Goal: Communication & Community: Ask a question

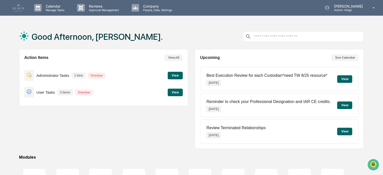
click at [171, 73] on button "View" at bounding box center [175, 76] width 15 height 8
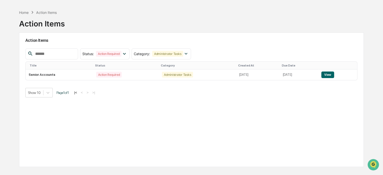
scroll to position [24, 0]
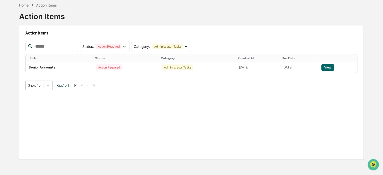
click at [23, 6] on div "Home" at bounding box center [24, 5] width 10 height 4
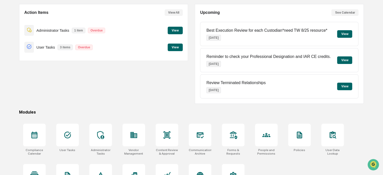
scroll to position [68, 0]
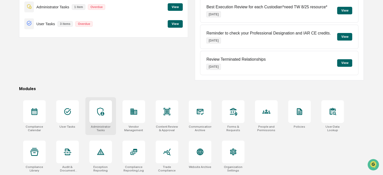
click at [97, 109] on icon at bounding box center [101, 111] width 8 height 8
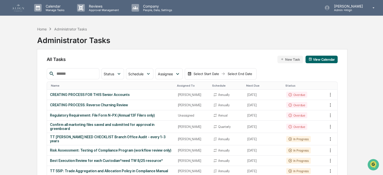
click at [20, 10] on img at bounding box center [18, 7] width 12 height 7
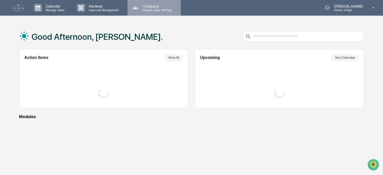
click at [137, 10] on icon at bounding box center [136, 8] width 8 height 8
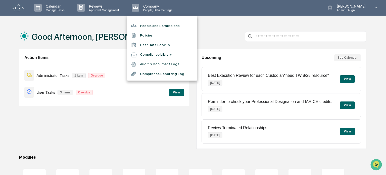
click at [145, 132] on div at bounding box center [193, 87] width 386 height 175
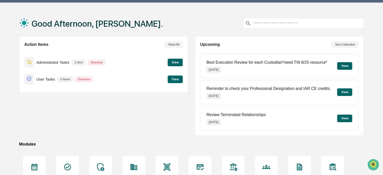
scroll to position [68, 0]
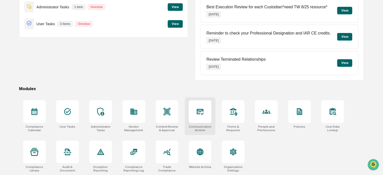
click at [198, 111] on icon at bounding box center [200, 111] width 5 height 4
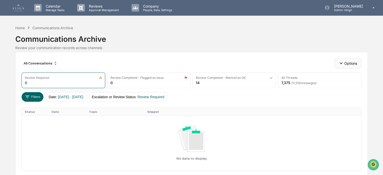
click at [337, 62] on button "Options" at bounding box center [347, 63] width 27 height 10
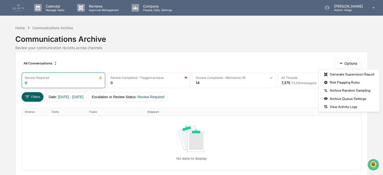
click at [151, 22] on div "Calendar Manage Tasks Reviews Approval Management Company People, Data, Setting…" at bounding box center [191, 99] width 383 height 199
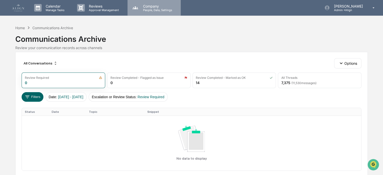
click at [151, 9] on p "People, Data, Settings" at bounding box center [157, 10] width 36 height 4
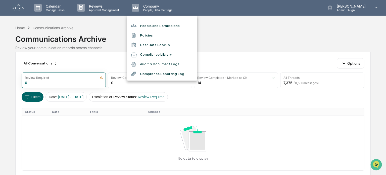
click at [152, 27] on li "People and Permissions" at bounding box center [162, 26] width 70 height 10
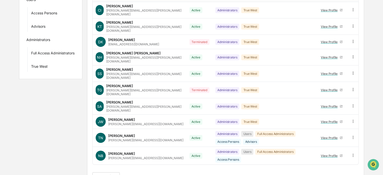
scroll to position [70, 0]
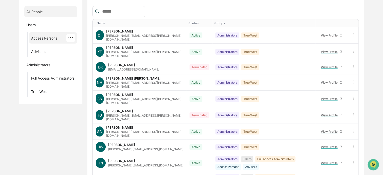
click at [56, 39] on div "Access Persons" at bounding box center [44, 39] width 26 height 6
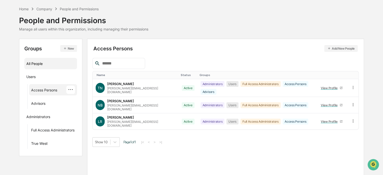
click at [37, 66] on div "All People" at bounding box center [50, 63] width 49 height 8
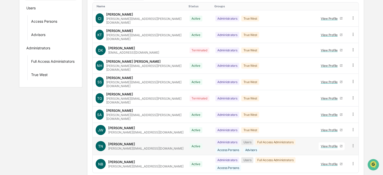
scroll to position [95, 0]
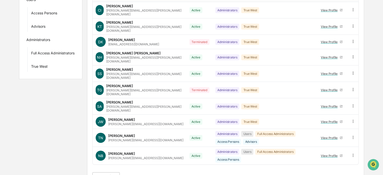
click at [112, 163] on body "Calendar Manage Tasks Reviews Approval Management Company People, Data, Setting…" at bounding box center [191, 45] width 383 height 281
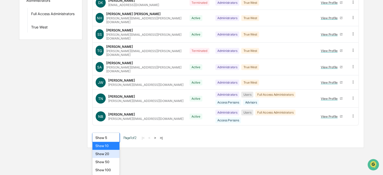
click at [111, 155] on div "Show 20" at bounding box center [105, 154] width 27 height 8
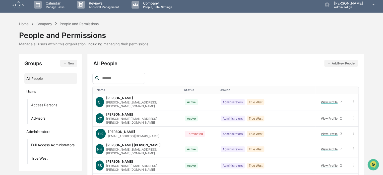
scroll to position [0, 0]
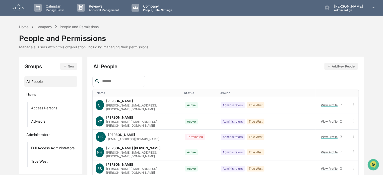
click at [328, 65] on icon "button" at bounding box center [330, 66] width 4 height 4
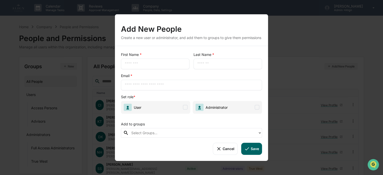
click at [300, 44] on div "Add New People Create a new user or administrator, and add them to groups to gi…" at bounding box center [191, 87] width 383 height 175
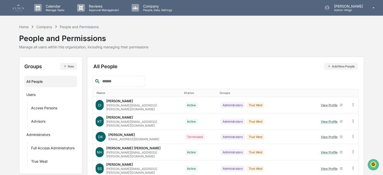
click at [334, 65] on button "Add New People" at bounding box center [341, 66] width 33 height 7
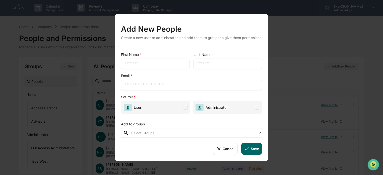
click at [166, 65] on input "text" at bounding box center [155, 63] width 61 height 5
type input "*"
type input "*****"
type input "*******"
type input "**********"
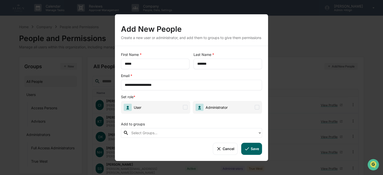
click at [258, 109] on span at bounding box center [257, 107] width 5 height 5
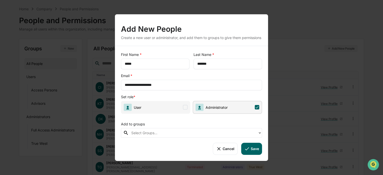
scroll to position [25, 0]
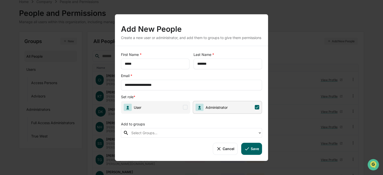
click at [179, 134] on div at bounding box center [193, 133] width 124 height 6
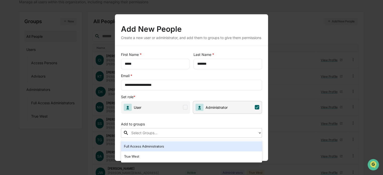
scroll to position [50, 0]
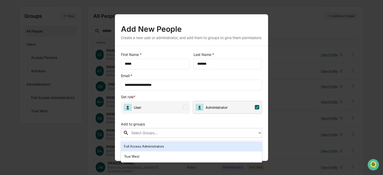
click at [163, 146] on div "Full Access Administrators" at bounding box center [191, 146] width 135 height 6
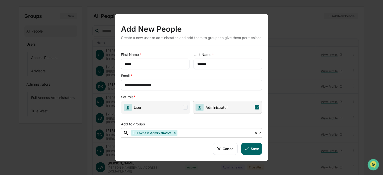
click at [249, 150] on icon at bounding box center [248, 148] width 6 height 6
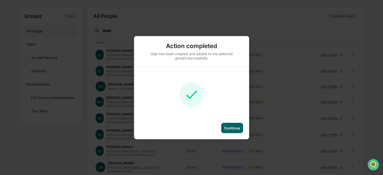
click at [234, 126] on div "Continue" at bounding box center [232, 127] width 16 height 4
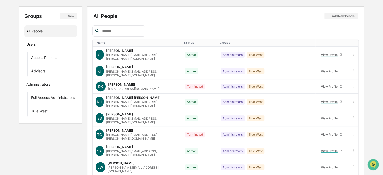
click at [332, 14] on button "Add New People" at bounding box center [341, 16] width 33 height 7
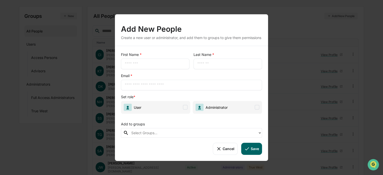
click at [142, 64] on input "text" at bounding box center [155, 63] width 61 height 5
type input "****"
type input "**********"
click at [186, 109] on span at bounding box center [185, 107] width 5 height 5
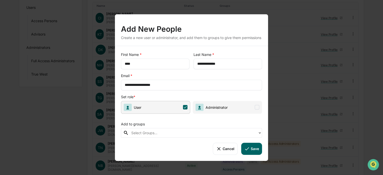
scroll to position [101, 0]
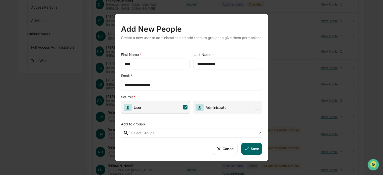
click at [166, 135] on div at bounding box center [193, 133] width 124 height 6
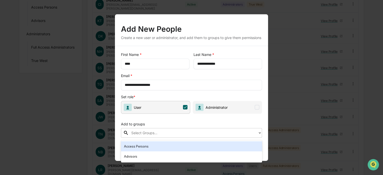
click at [157, 146] on div "Access Persons" at bounding box center [191, 146] width 135 height 6
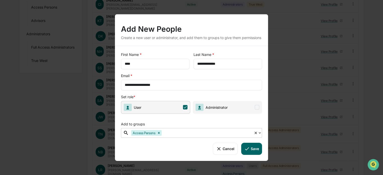
click at [260, 134] on icon at bounding box center [260, 132] width 4 height 4
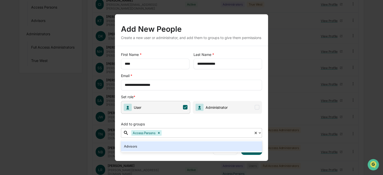
click at [151, 144] on div "Advisors" at bounding box center [191, 146] width 135 height 6
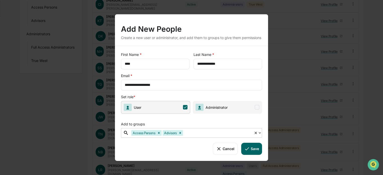
click at [251, 149] on button "Save" at bounding box center [251, 148] width 21 height 12
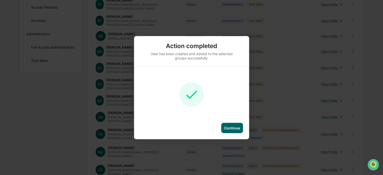
click at [237, 127] on div "Continue" at bounding box center [232, 127] width 16 height 4
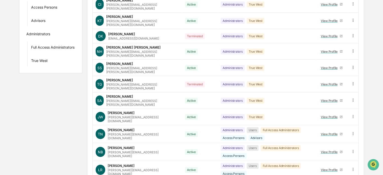
scroll to position [0, 0]
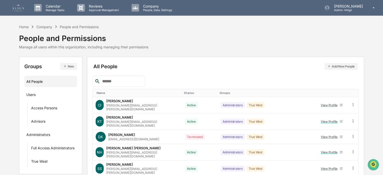
click at [338, 68] on button "Add New People" at bounding box center [341, 66] width 33 height 7
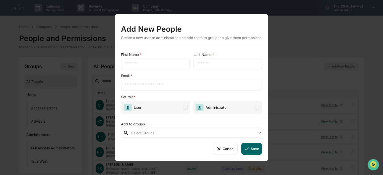
click at [141, 66] on input "text" at bounding box center [155, 63] width 61 height 5
type input "****"
type input "***"
type input "**********"
click at [185, 111] on span "User" at bounding box center [155, 107] width 69 height 13
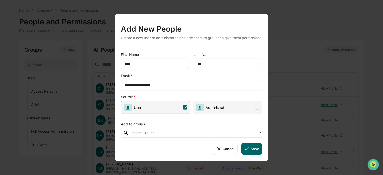
scroll to position [25, 0]
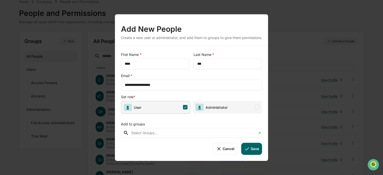
click at [180, 132] on div at bounding box center [193, 133] width 124 height 6
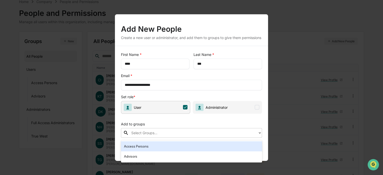
click at [172, 147] on div "Access Persons" at bounding box center [191, 146] width 135 height 6
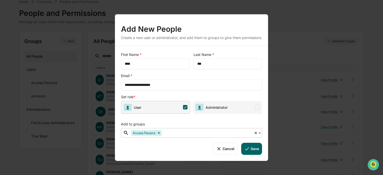
click at [173, 135] on div at bounding box center [207, 133] width 89 height 6
click at [260, 134] on icon at bounding box center [260, 132] width 4 height 4
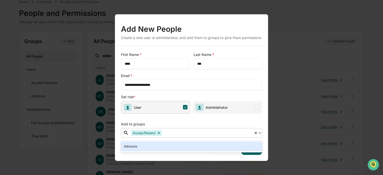
click at [158, 147] on div "Advisors" at bounding box center [191, 146] width 135 height 6
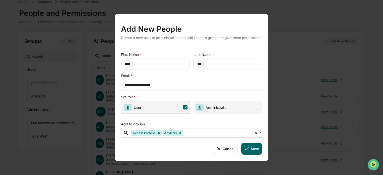
click at [254, 151] on button "Save" at bounding box center [251, 148] width 21 height 12
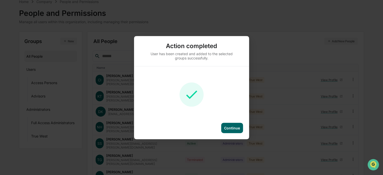
click at [231, 127] on div "Continue" at bounding box center [232, 127] width 16 height 4
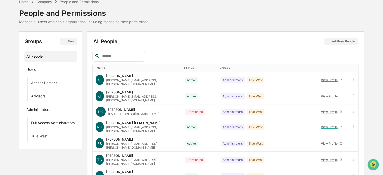
click at [339, 40] on button "Add New People" at bounding box center [341, 41] width 33 height 7
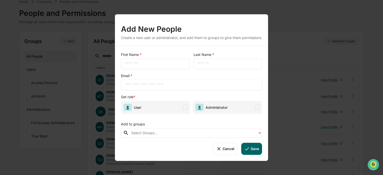
click at [140, 62] on div "​" at bounding box center [155, 63] width 69 height 11
click at [141, 65] on input "text" at bounding box center [155, 63] width 61 height 5
type input "***"
type input "*****"
type input "**********"
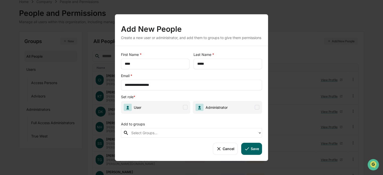
click at [186, 109] on span at bounding box center [185, 107] width 5 height 5
click at [167, 135] on div at bounding box center [193, 133] width 124 height 6
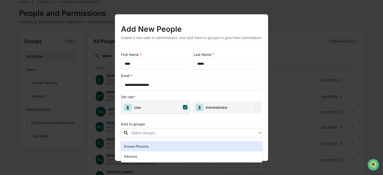
click at [164, 147] on div "Access Persons" at bounding box center [191, 146] width 135 height 6
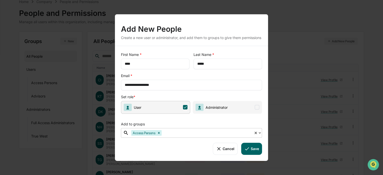
click at [177, 134] on div at bounding box center [207, 133] width 89 height 6
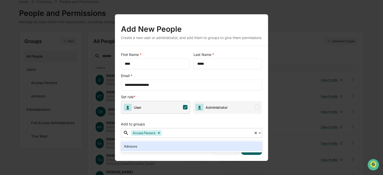
click at [260, 134] on icon at bounding box center [260, 132] width 4 height 4
click at [166, 144] on div "Advisors" at bounding box center [191, 146] width 135 height 6
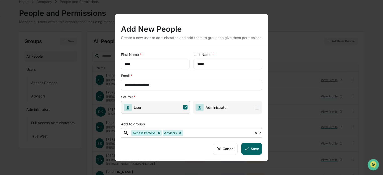
click at [251, 151] on button "Save" at bounding box center [251, 148] width 21 height 12
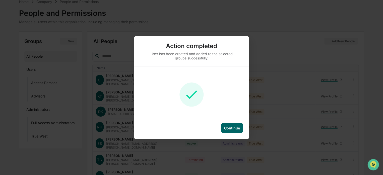
click at [236, 129] on div "Continue" at bounding box center [232, 127] width 16 height 4
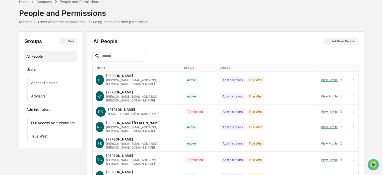
click at [342, 40] on button "Add New People" at bounding box center [341, 41] width 33 height 7
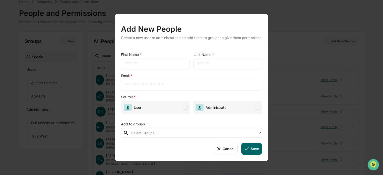
click at [159, 65] on input "text" at bounding box center [155, 63] width 61 height 5
type input "*****"
type input "*******"
type input "**********"
click at [179, 106] on span "User" at bounding box center [155, 107] width 69 height 13
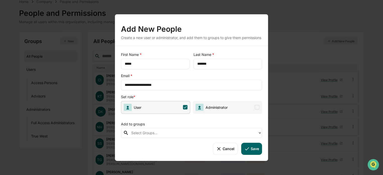
click at [175, 133] on div at bounding box center [193, 133] width 124 height 6
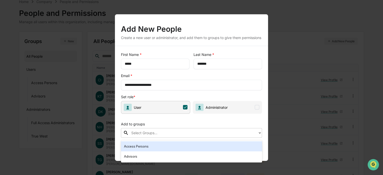
click at [172, 144] on div "Access Persons" at bounding box center [191, 146] width 135 height 6
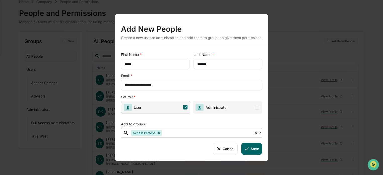
click at [178, 132] on div at bounding box center [207, 133] width 89 height 6
click at [260, 133] on icon at bounding box center [260, 132] width 2 height 1
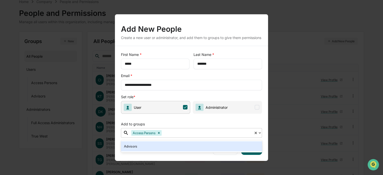
click at [167, 145] on div "Advisors" at bounding box center [191, 146] width 135 height 6
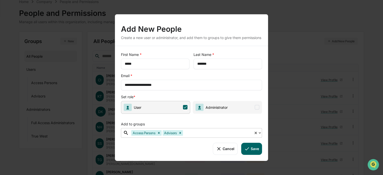
click at [250, 148] on button "Save" at bounding box center [251, 148] width 21 height 12
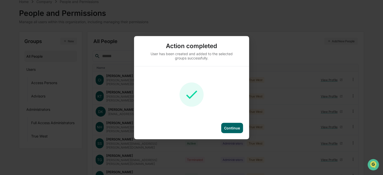
click at [227, 127] on div "Continue" at bounding box center [232, 127] width 16 height 4
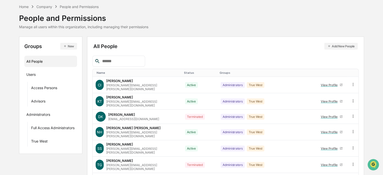
scroll to position [0, 0]
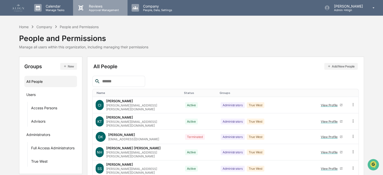
click at [110, 10] on p "Approval Management" at bounding box center [103, 10] width 37 height 4
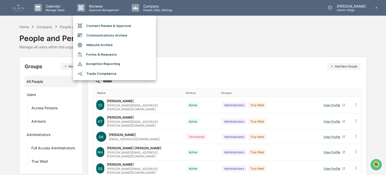
click at [111, 37] on li "Communications Archive" at bounding box center [114, 35] width 83 height 10
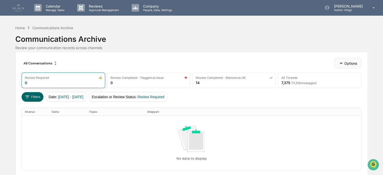
click at [340, 64] on icon "button" at bounding box center [342, 63] width 6 height 6
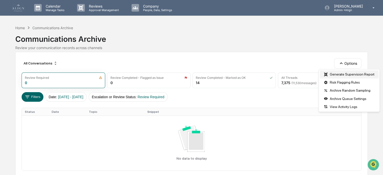
click at [344, 75] on div "Generate Supervision Report" at bounding box center [349, 74] width 59 height 8
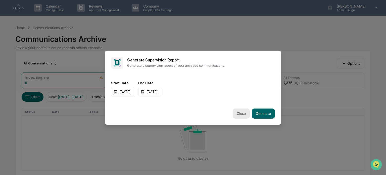
click at [243, 116] on button "Close" at bounding box center [241, 113] width 17 height 10
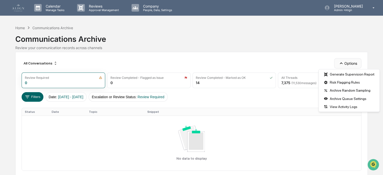
click at [352, 62] on button "Options" at bounding box center [347, 63] width 27 height 10
click at [266, 56] on div "All Conversations Options Review Required 0 Review Completed - Flagged as Issue…" at bounding box center [191, 125] width 353 height 147
click at [349, 63] on button "Options" at bounding box center [347, 63] width 27 height 10
click at [338, 107] on div "View Activity Logs" at bounding box center [349, 106] width 59 height 8
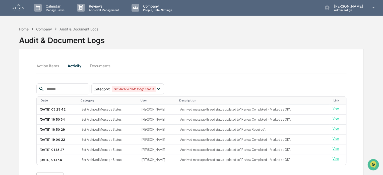
click at [26, 28] on div "Home" at bounding box center [24, 29] width 10 height 4
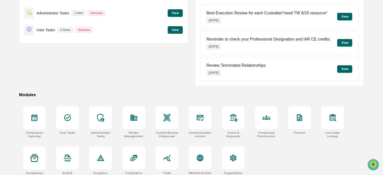
scroll to position [68, 0]
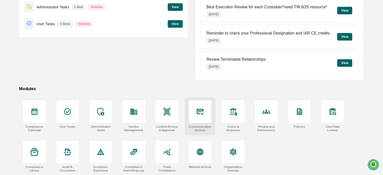
click at [203, 113] on icon at bounding box center [200, 112] width 7 height 6
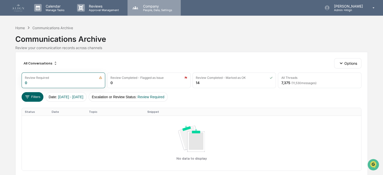
click at [141, 6] on p "Company" at bounding box center [157, 6] width 36 height 4
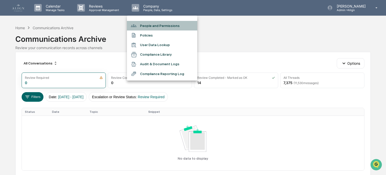
click at [147, 25] on li "People and Permissions" at bounding box center [162, 26] width 70 height 10
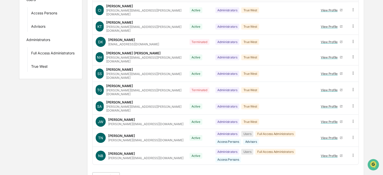
scroll to position [135, 0]
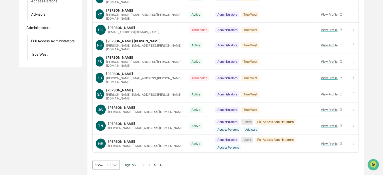
click at [116, 165] on body "Calendar Manage Tasks Reviews Approval Management Company People, Data, Setting…" at bounding box center [191, 33] width 383 height 281
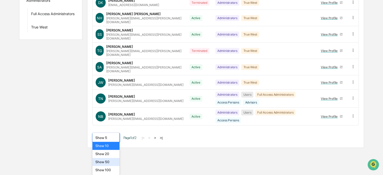
click at [115, 163] on div "Show 50" at bounding box center [105, 162] width 27 height 8
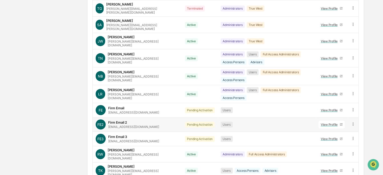
scroll to position [185, 0]
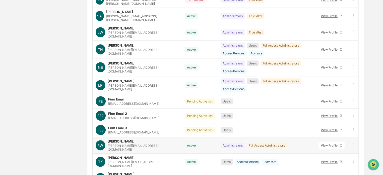
click at [330, 143] on div "View Profile" at bounding box center [330, 145] width 19 height 4
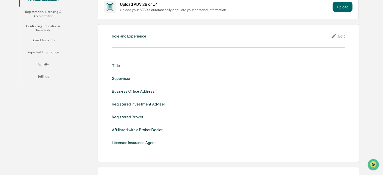
scroll to position [66, 0]
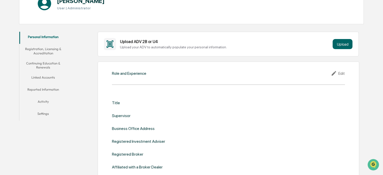
click at [43, 77] on button "Linked Accounts" at bounding box center [43, 78] width 48 height 12
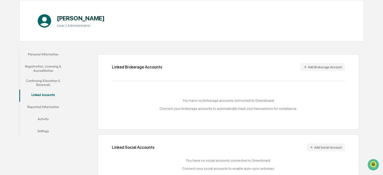
scroll to position [62, 0]
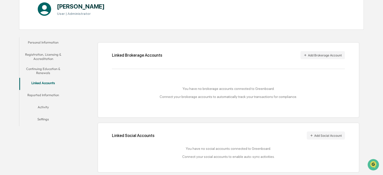
click at [57, 94] on button "Reported Information" at bounding box center [43, 96] width 48 height 12
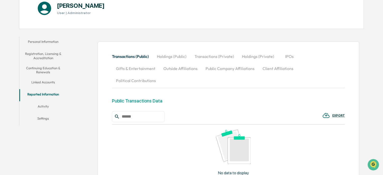
click at [45, 106] on button "Activity" at bounding box center [43, 107] width 48 height 12
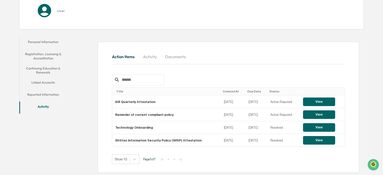
scroll to position [61, 0]
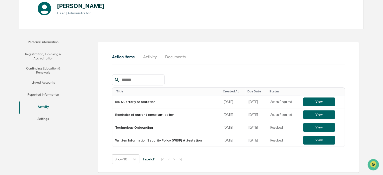
click at [71, 22] on div "Roger Whitney User | Administrator" at bounding box center [191, 8] width 345 height 41
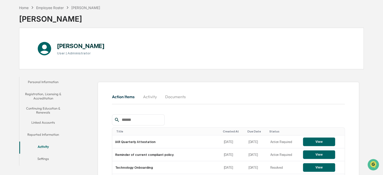
scroll to position [0, 0]
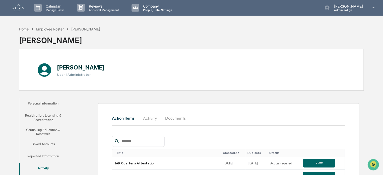
click at [25, 30] on div "Home" at bounding box center [24, 29] width 10 height 4
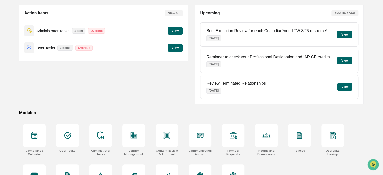
scroll to position [50, 0]
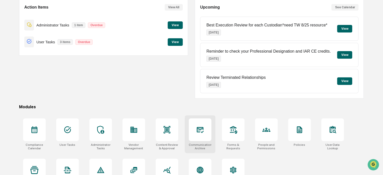
click at [198, 125] on icon at bounding box center [200, 129] width 8 height 8
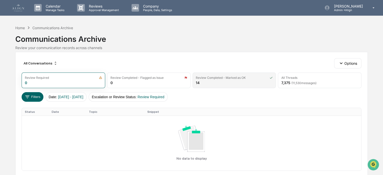
click at [228, 81] on div "Review Completed - Marked as OK 14" at bounding box center [234, 80] width 83 height 16
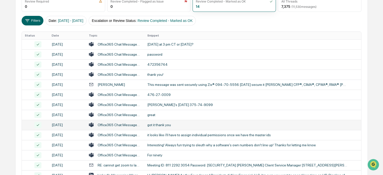
scroll to position [25, 0]
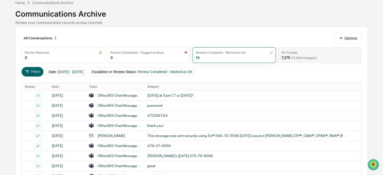
click at [293, 51] on div "All Threads" at bounding box center [289, 53] width 16 height 4
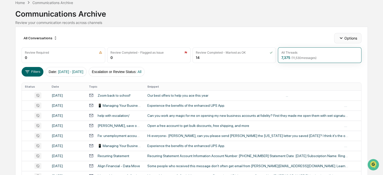
click at [339, 35] on icon "button" at bounding box center [342, 38] width 6 height 6
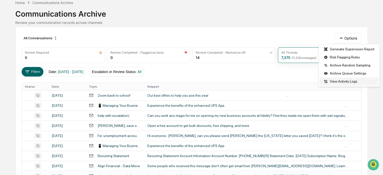
click at [342, 83] on div "View Activity Logs" at bounding box center [349, 81] width 59 height 8
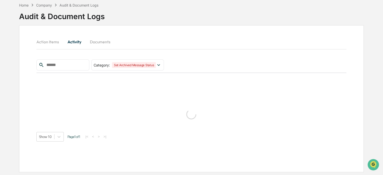
scroll to position [24, 0]
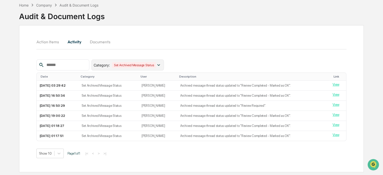
click at [162, 64] on icon at bounding box center [159, 65] width 6 height 6
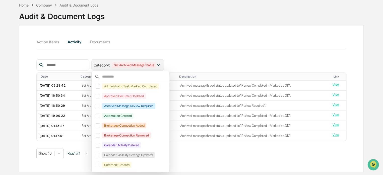
click at [162, 64] on icon at bounding box center [159, 65] width 6 height 6
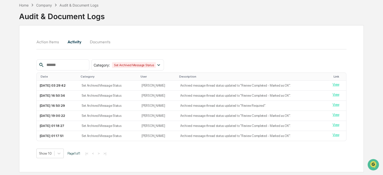
click at [190, 45] on div "Action Items Activity Documents" at bounding box center [191, 42] width 310 height 12
click at [27, 4] on div "Home" at bounding box center [24, 5] width 10 height 4
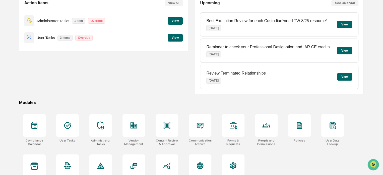
scroll to position [68, 0]
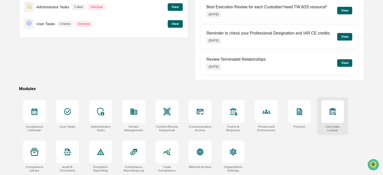
click at [330, 108] on icon at bounding box center [333, 111] width 6 height 7
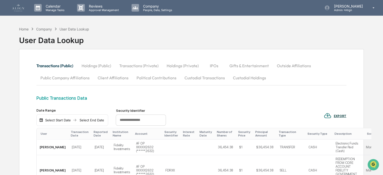
click at [21, 8] on img at bounding box center [18, 7] width 12 height 7
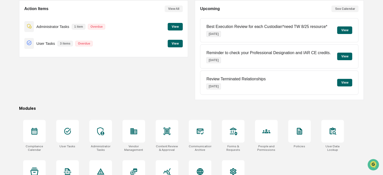
scroll to position [68, 0]
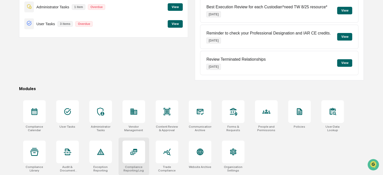
click at [129, 151] on div at bounding box center [134, 151] width 23 height 23
click at [71, 152] on div at bounding box center [67, 151] width 23 height 23
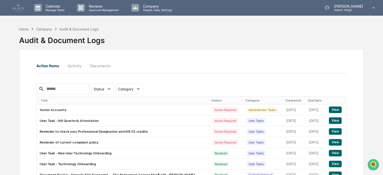
click at [100, 63] on button "Documents" at bounding box center [100, 66] width 29 height 12
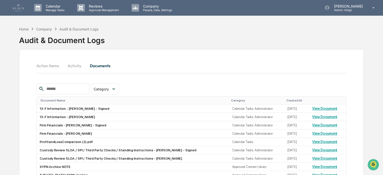
click at [77, 65] on button "Activity" at bounding box center [74, 66] width 23 height 12
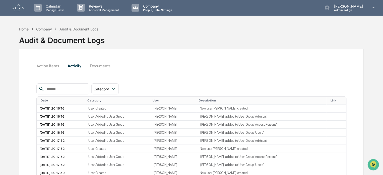
click at [49, 64] on button "Action Items" at bounding box center [49, 66] width 27 height 12
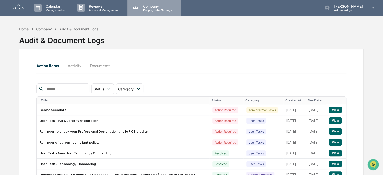
click at [148, 8] on p "People, Data, Settings" at bounding box center [157, 10] width 36 height 4
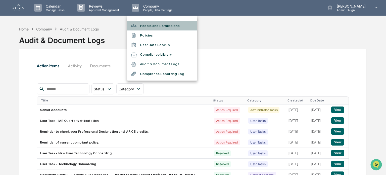
click at [152, 27] on li "People and Permissions" at bounding box center [162, 26] width 70 height 10
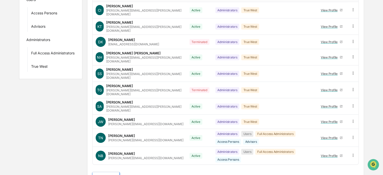
click at [115, 164] on body "Calendar Manage Tasks Reviews Approval Management Company People, Data, Setting…" at bounding box center [191, 45] width 383 height 281
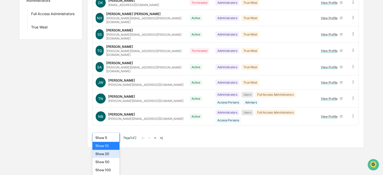
click at [111, 155] on div "Show 20" at bounding box center [105, 154] width 27 height 8
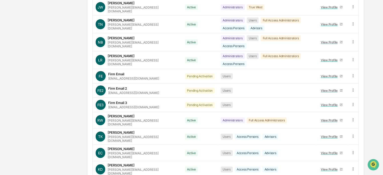
scroll to position [230, 0]
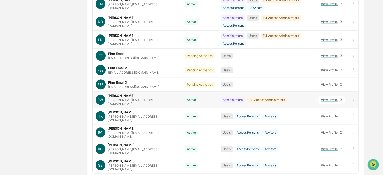
click at [354, 97] on icon at bounding box center [353, 99] width 5 height 5
click at [39, 113] on div "Groups New All People Users Access Persons Advisors Administrators Full Access …" at bounding box center [191, 10] width 345 height 369
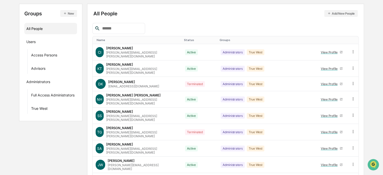
scroll to position [0, 0]
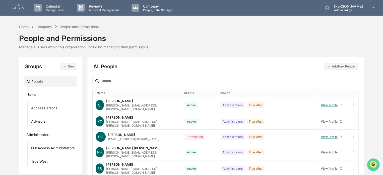
click at [374, 162] on img "Open customer support" at bounding box center [373, 164] width 13 height 10
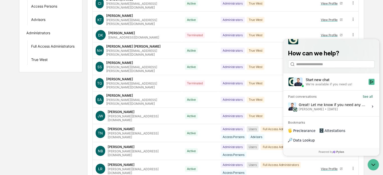
scroll to position [101, 0]
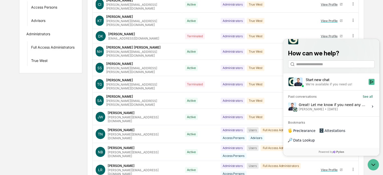
click at [334, 86] on div "We're available if you need us!" at bounding box center [329, 84] width 46 height 4
click at [369, 84] on button "Start new chat We're available if you need us!" at bounding box center [372, 81] width 6 height 6
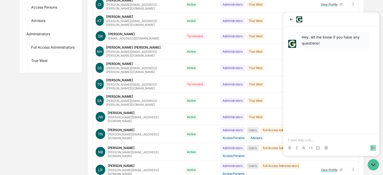
click at [301, 141] on p at bounding box center [331, 139] width 86 height 5
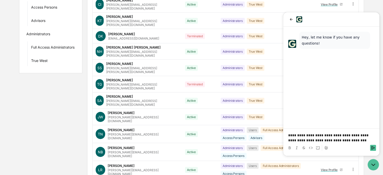
click at [322, 141] on p "**********" at bounding box center [331, 137] width 86 height 10
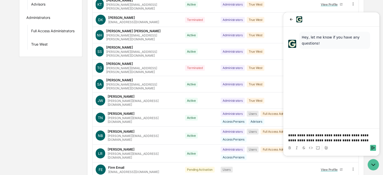
scroll to position [126, 0]
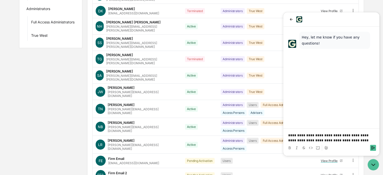
click at [335, 136] on p "**********" at bounding box center [331, 137] width 86 height 10
click at [355, 141] on p "**********" at bounding box center [331, 137] width 86 height 10
drag, startPoint x: 341, startPoint y: 135, endPoint x: 326, endPoint y: 136, distance: 14.6
click at [326, 136] on p "**********" at bounding box center [331, 137] width 86 height 10
click at [329, 141] on p "**********" at bounding box center [331, 137] width 86 height 10
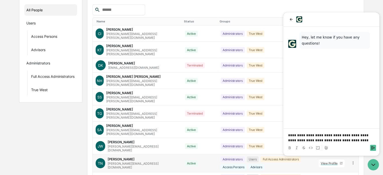
scroll to position [101, 0]
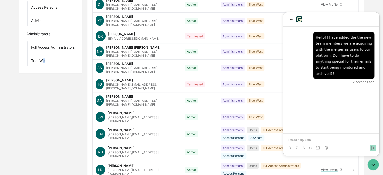
click at [43, 114] on div "Groups New All People Users Access Persons Advisors Administrators Full Access …" at bounding box center [191, 140] width 345 height 369
click at [373, 166] on icon "Open customer support" at bounding box center [373, 164] width 13 height 13
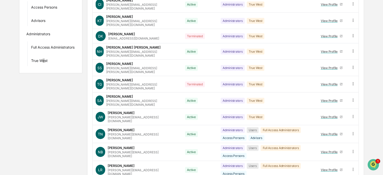
scroll to position [16, 0]
click at [370, 163] on img "Open customer support" at bounding box center [373, 164] width 13 height 10
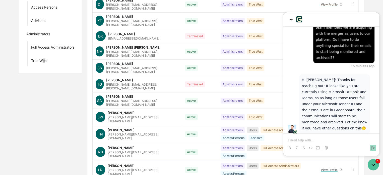
click at [316, 140] on p at bounding box center [331, 139] width 86 height 5
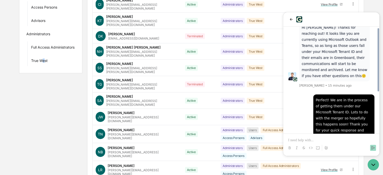
scroll to position [75, 0]
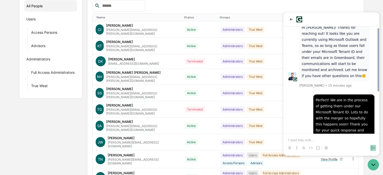
click at [60, 117] on div "Groups New All People Users Access Persons Advisors Administrators Full Access …" at bounding box center [191, 165] width 345 height 369
click at [373, 163] on icon "Open customer support" at bounding box center [373, 164] width 13 height 13
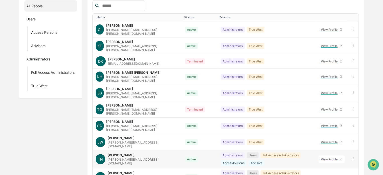
scroll to position [0, 0]
